Goal: Check status: Check status

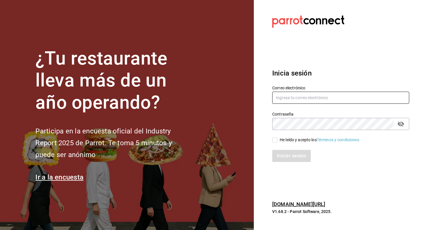
click at [311, 103] on input "text" at bounding box center [340, 98] width 137 height 12
type input "veroyun72@gmail.com"
click at [276, 137] on input "He leído y acepto los Términos y condiciones." at bounding box center [274, 139] width 5 height 5
checkbox input "true"
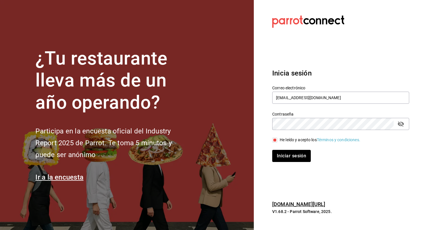
click at [278, 145] on div "Iniciar sesión" at bounding box center [337, 152] width 144 height 19
click at [278, 153] on button "Iniciar sesión" at bounding box center [291, 156] width 39 height 12
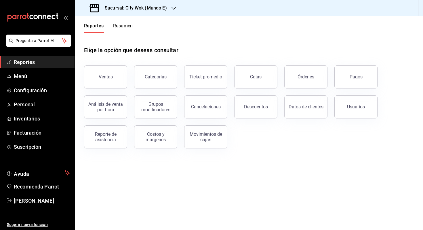
click at [134, 22] on header "Reportes Resumen" at bounding box center [249, 24] width 348 height 17
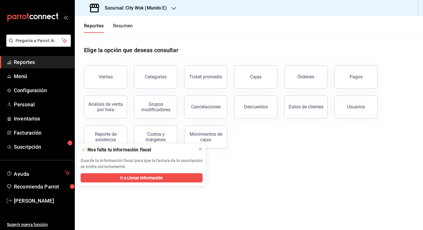
click at [130, 25] on button "Resumen" at bounding box center [123, 28] width 20 height 10
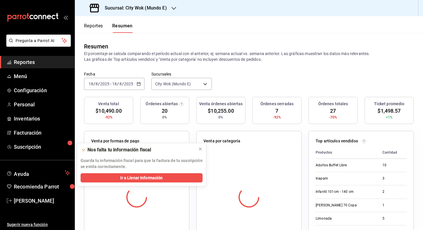
click at [160, 12] on div "Sucursal: City Wok (Mundo E)" at bounding box center [128, 8] width 99 height 16
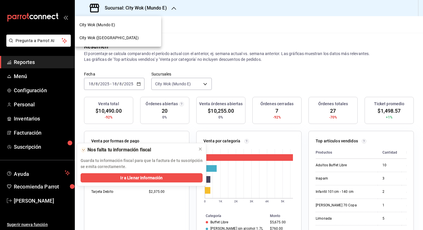
click at [130, 82] on div at bounding box center [211, 115] width 423 height 230
click at [141, 82] on div "2025-08-18 18 / 8 / 2025 - 2025-08-18 18 / 8 / 2025" at bounding box center [114, 84] width 60 height 12
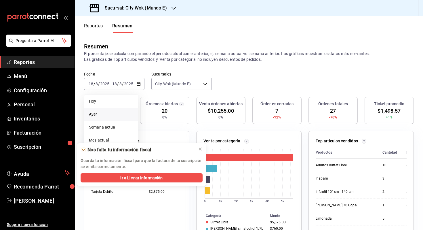
click at [123, 109] on li "Ayer" at bounding box center [111, 114] width 54 height 13
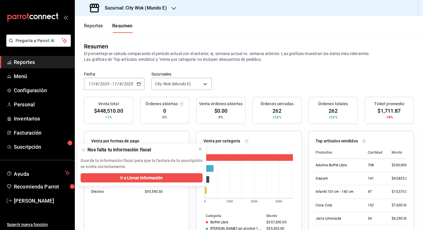
click at [169, 11] on div "Sucursal: City Wok (Mundo E)" at bounding box center [128, 8] width 99 height 16
click at [143, 35] on div "City Wok ([GEOGRAPHIC_DATA])" at bounding box center [117, 38] width 77 height 6
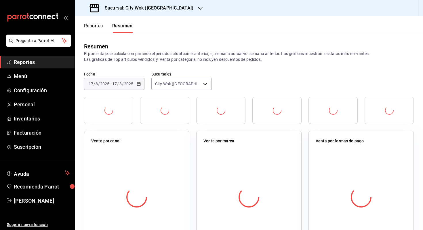
click at [136, 85] on div "2025-08-17 17 / 8 / 2025 - 2025-08-17 17 / 8 / 2025" at bounding box center [114, 84] width 60 height 12
